Goal: Find specific page/section: Find specific page/section

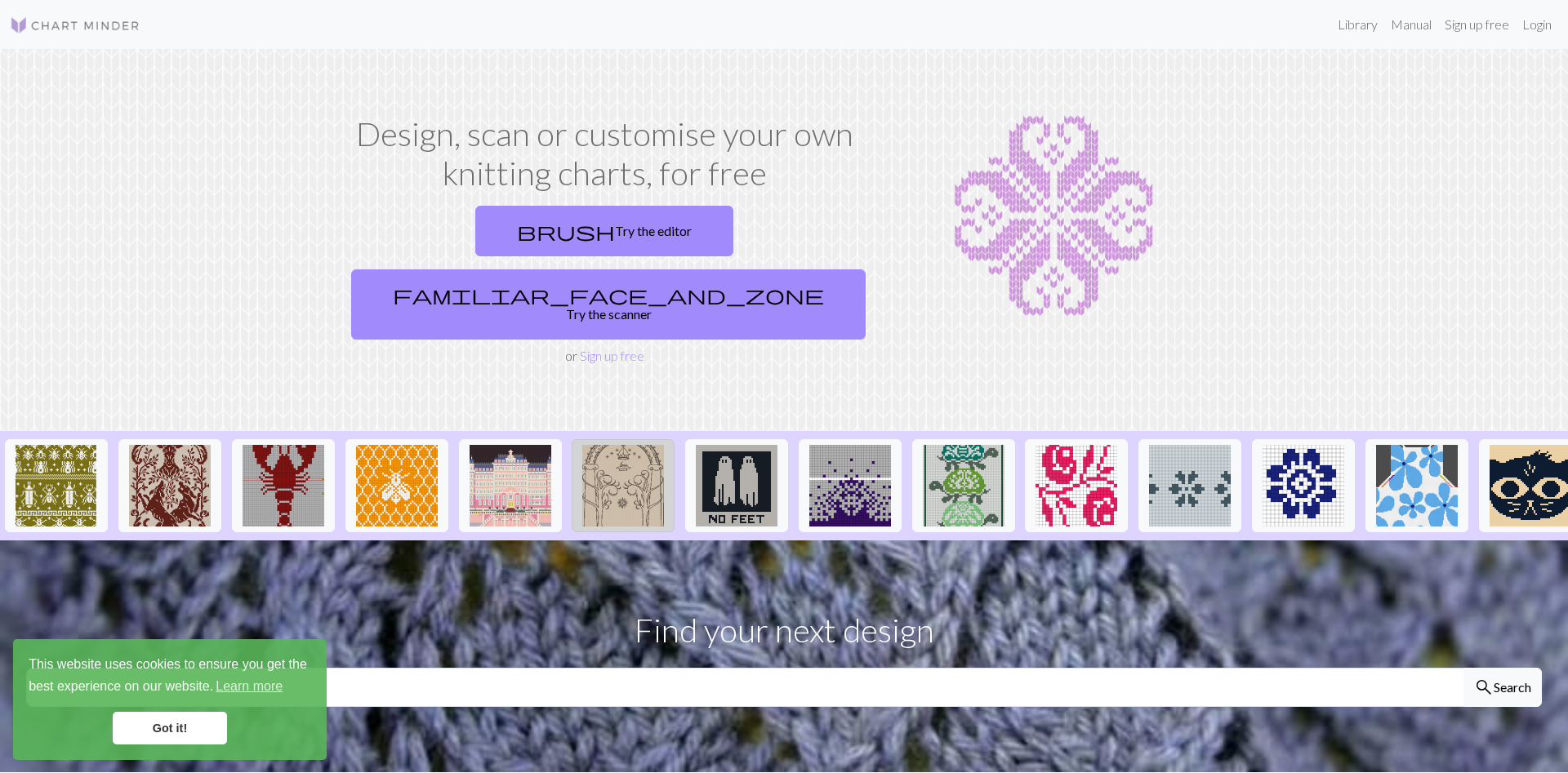
click at [622, 445] on img at bounding box center [623, 486] width 82 height 82
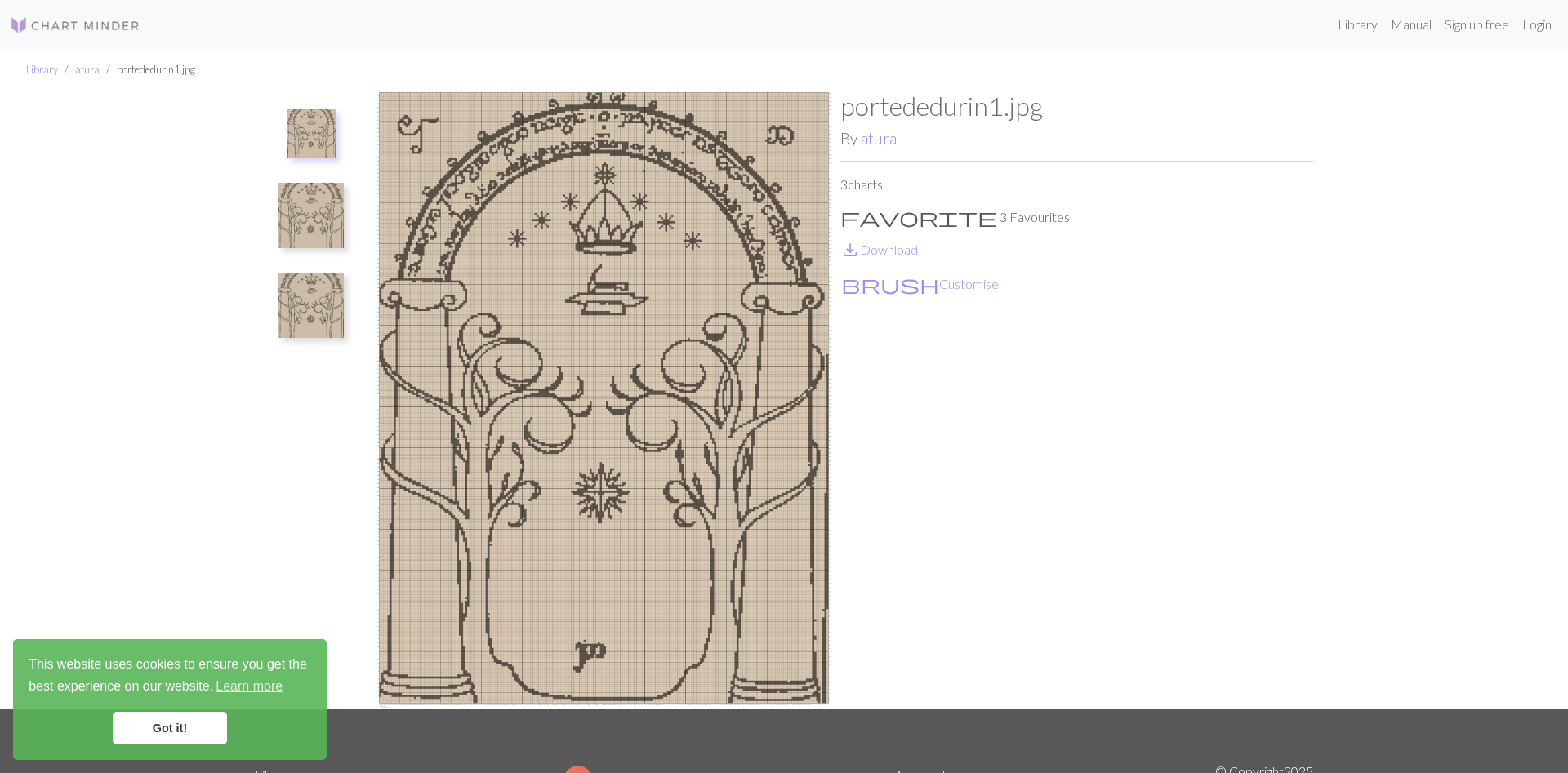
click at [306, 134] on img at bounding box center [310, 133] width 49 height 49
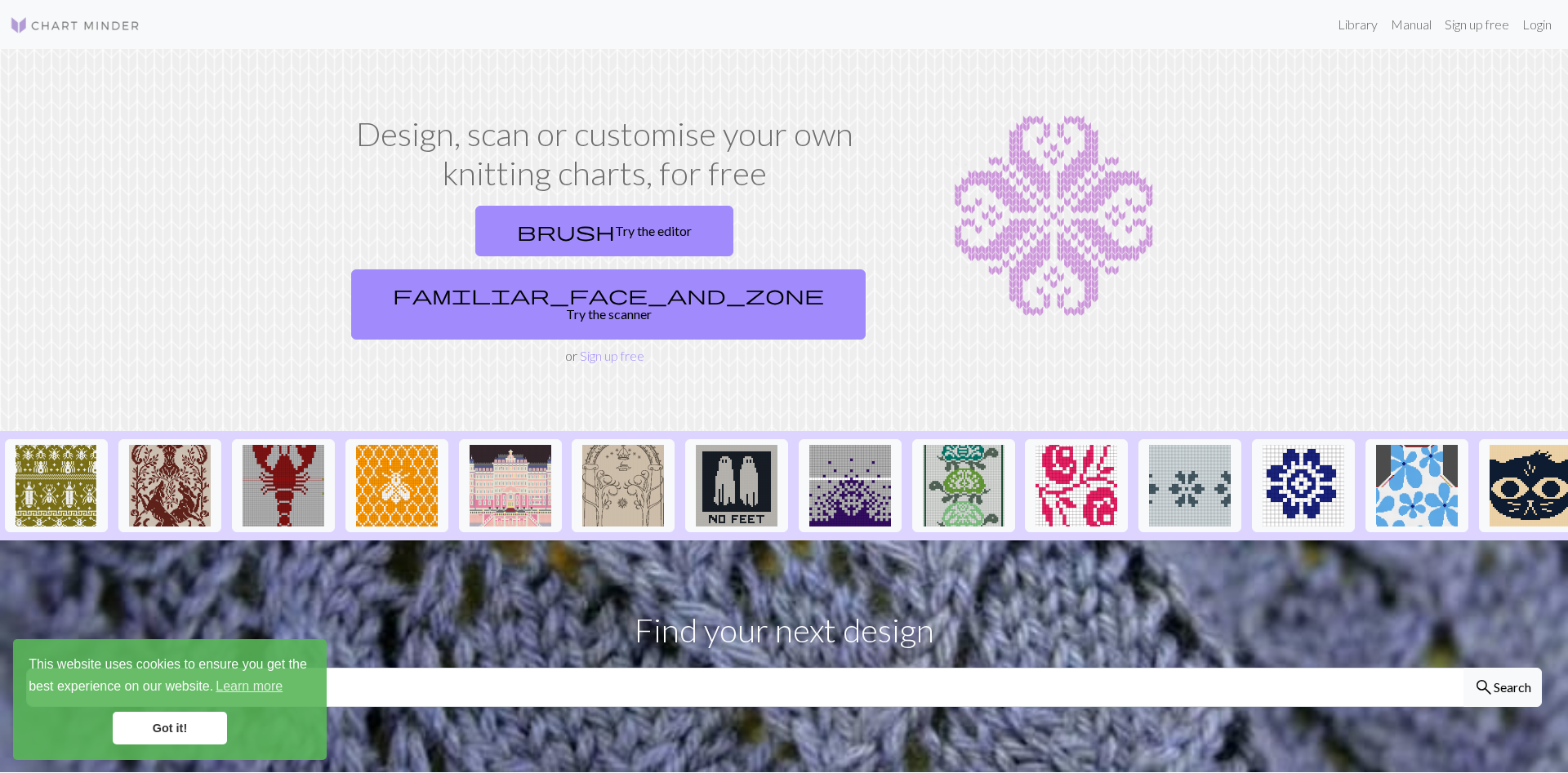
scroll to position [333, 0]
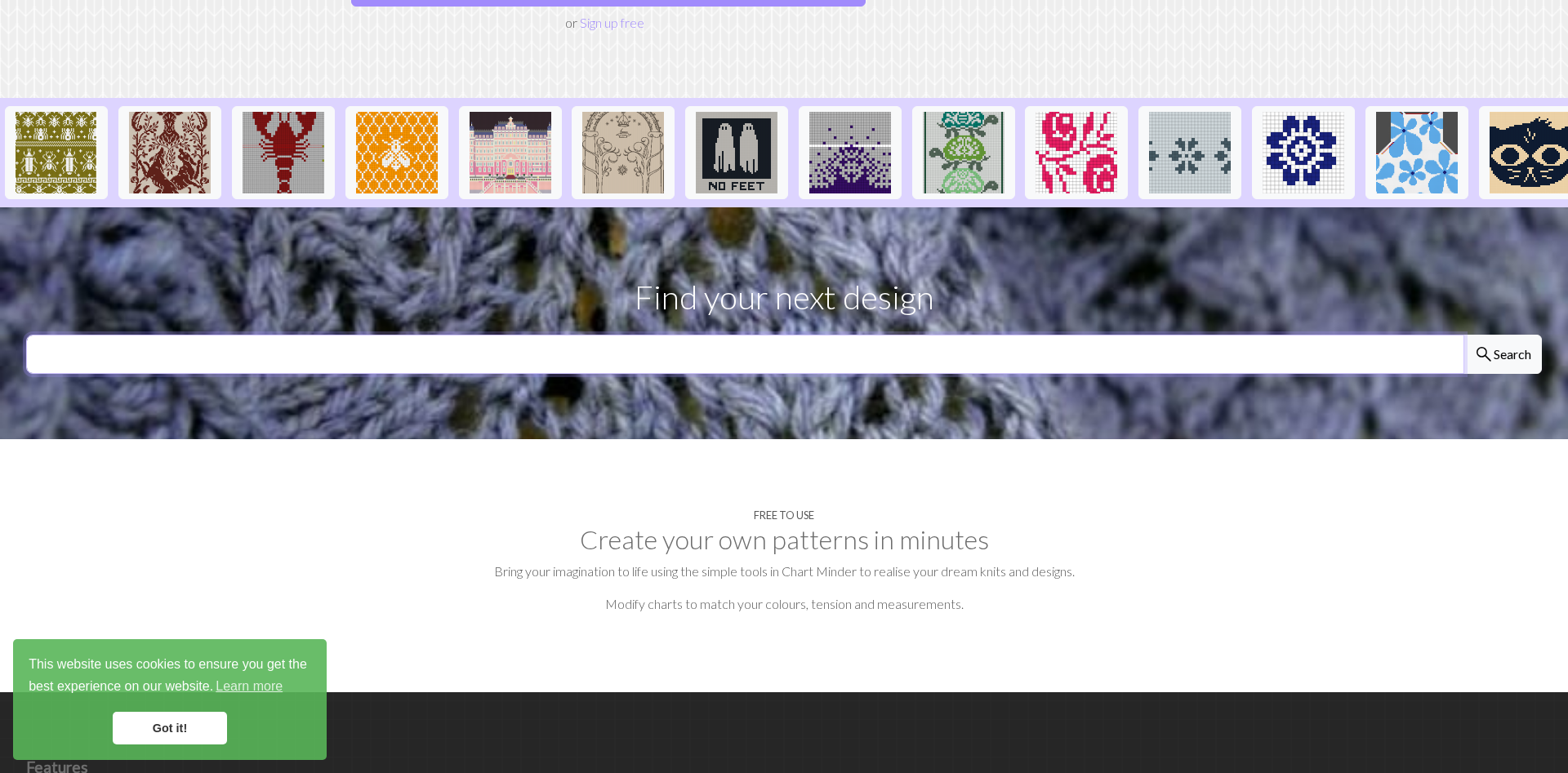
click at [566, 334] on input "text" at bounding box center [745, 353] width 1438 height 39
type input "tree of gondor"
click at [1464, 334] on button "search Search" at bounding box center [1503, 353] width 79 height 39
